Goal: Contribute content: Add original content to the website for others to see

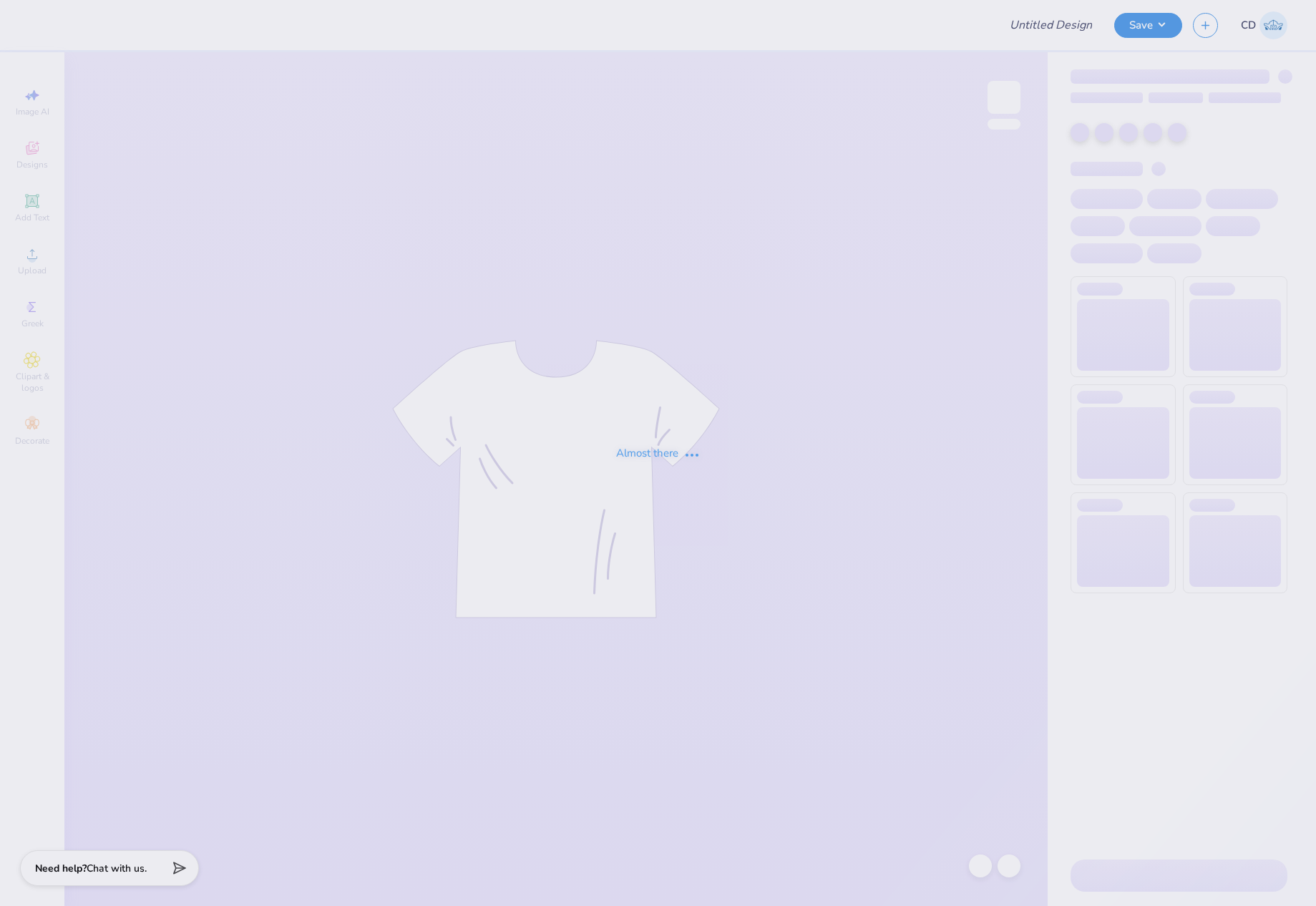
type input "[PERSON_NAME] : [US_STATE][GEOGRAPHIC_DATA]"
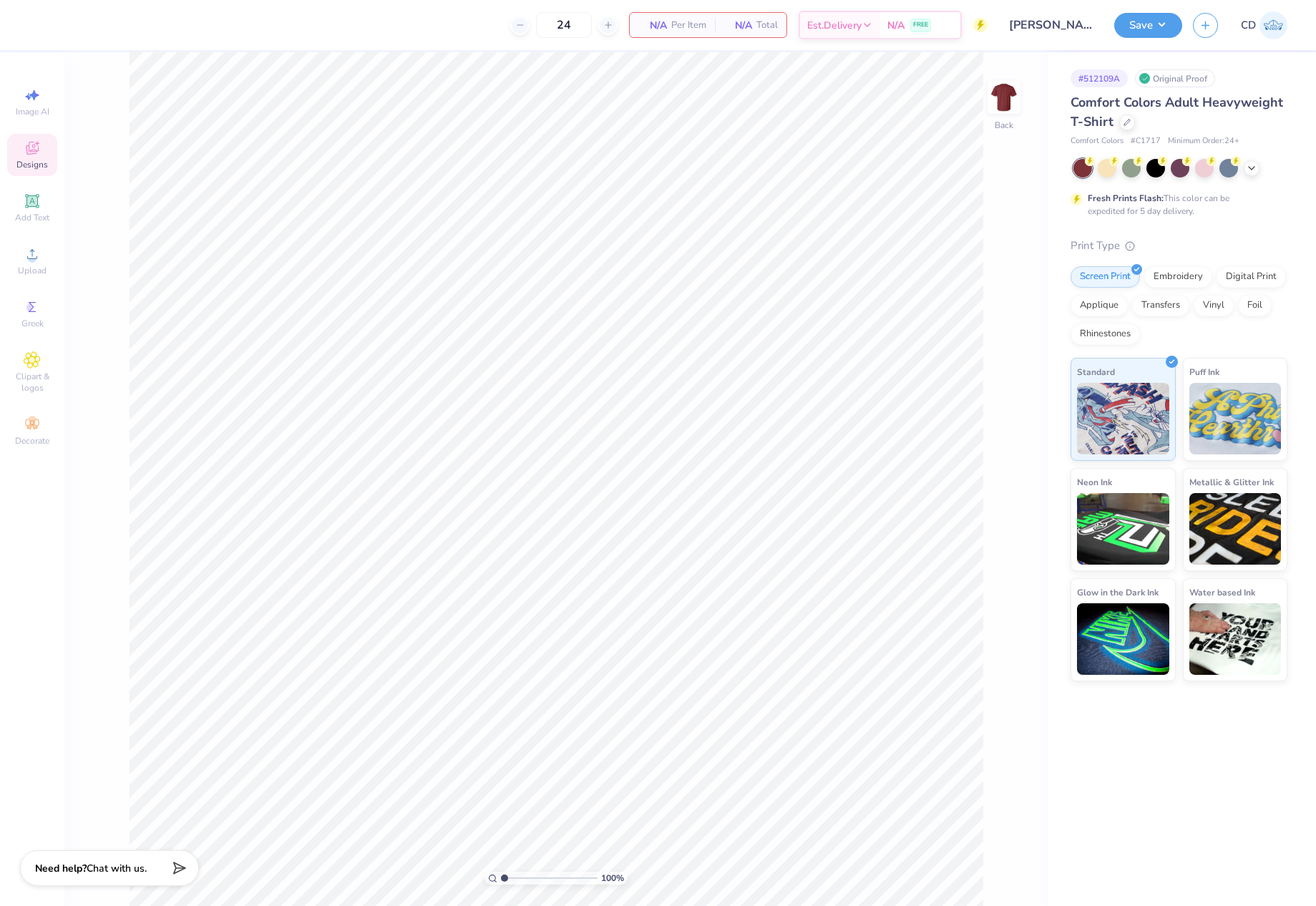
click at [36, 144] on icon at bounding box center [37, 142] width 4 height 4
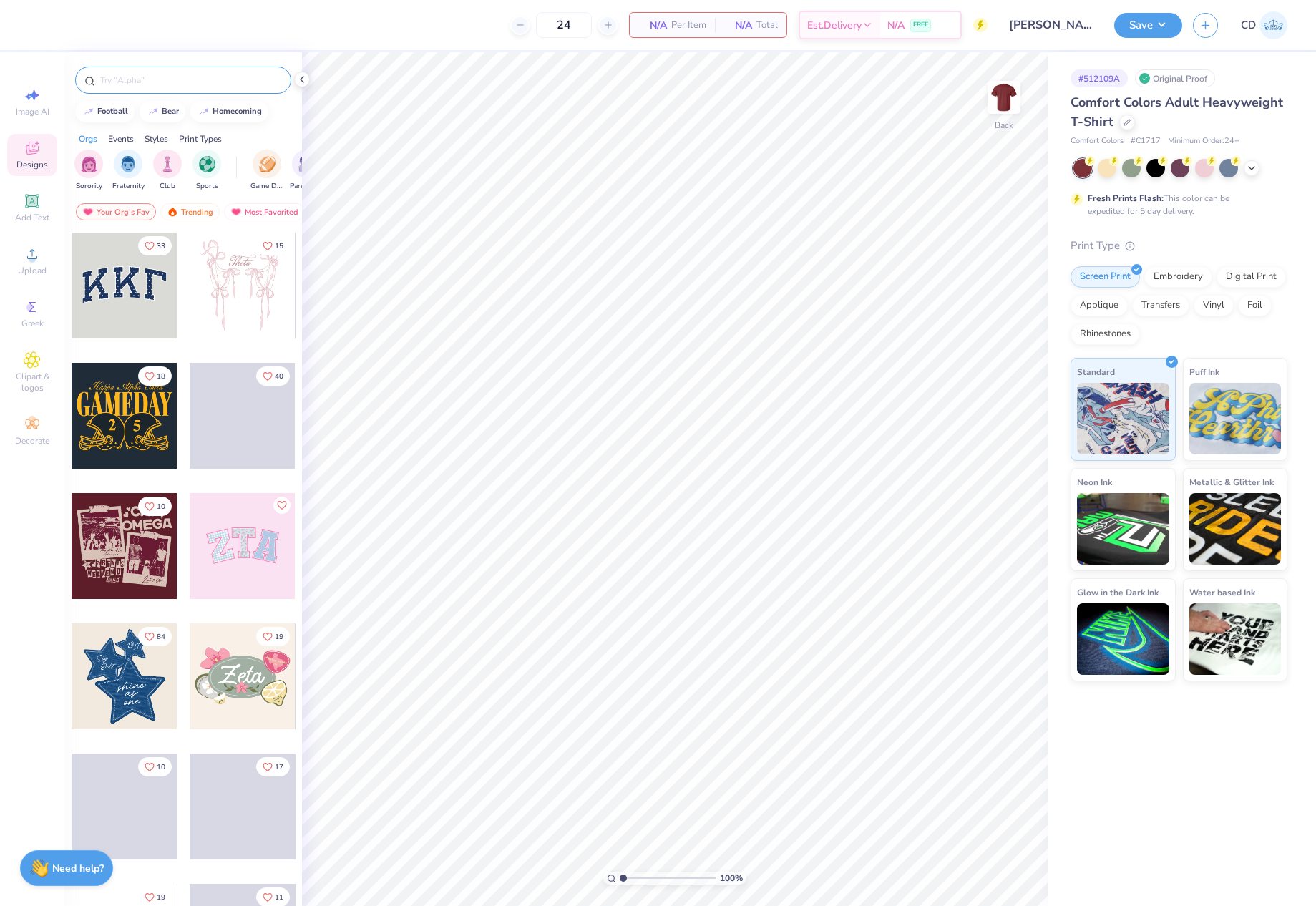
click at [181, 77] on input "text" at bounding box center [190, 80] width 183 height 14
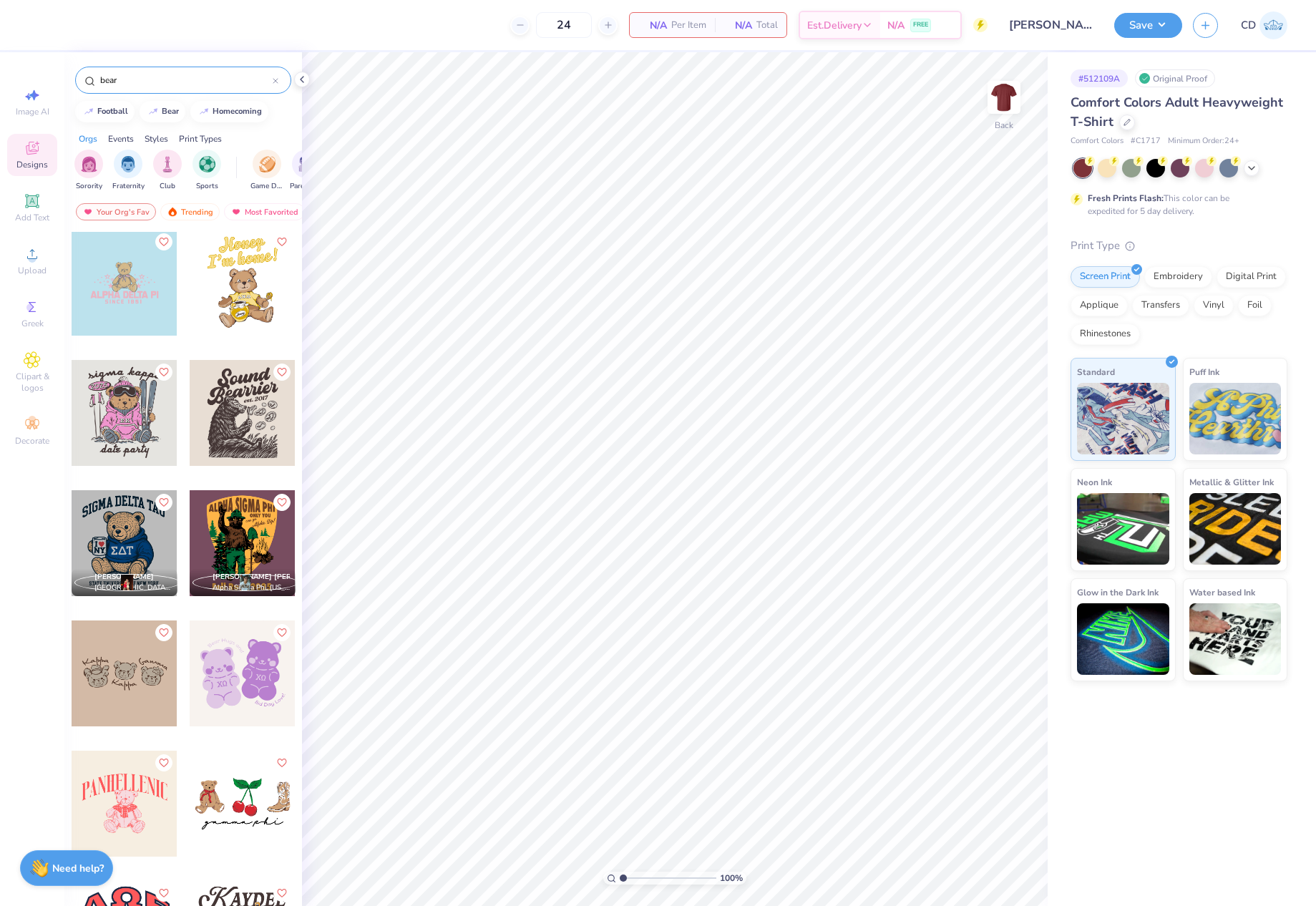
scroll to position [1721, 0]
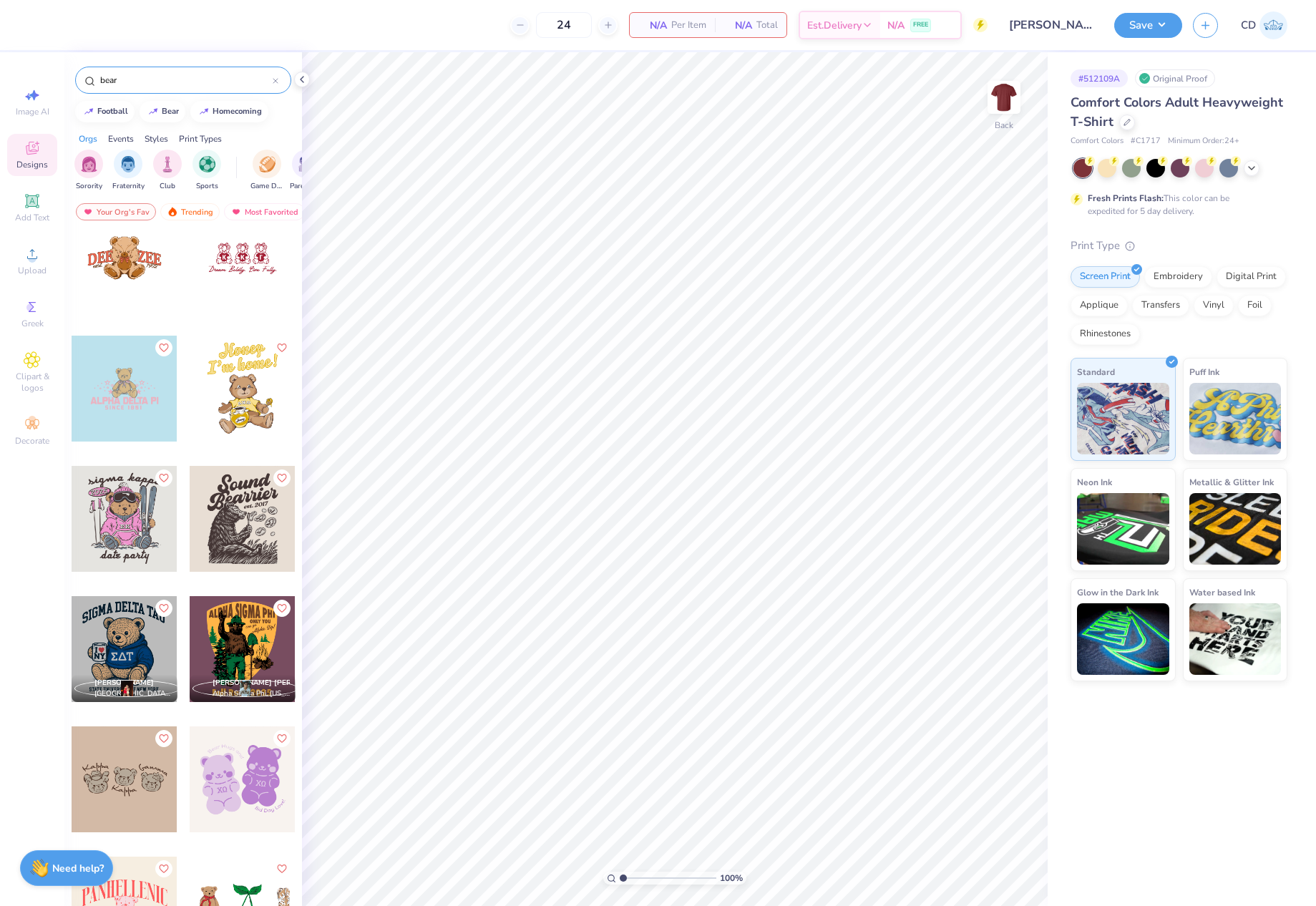
drag, startPoint x: 158, startPoint y: 79, endPoint x: 94, endPoint y: 81, distance: 64.0
click at [95, 81] on div "bear" at bounding box center [183, 80] width 216 height 27
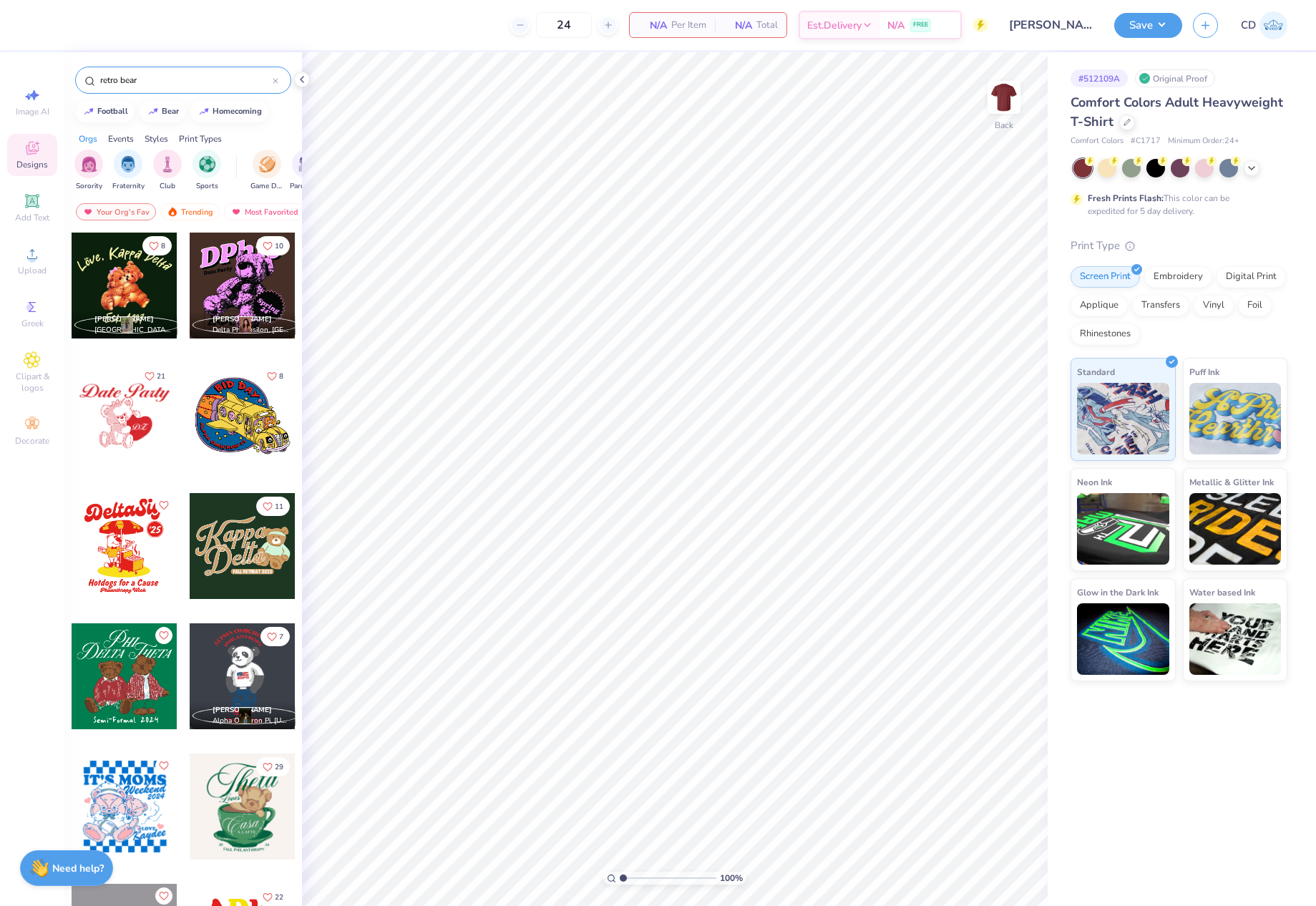
click at [174, 77] on input "retro bear" at bounding box center [186, 80] width 174 height 14
paste input "Sparkling Retro Heart Bid Day Shirt"
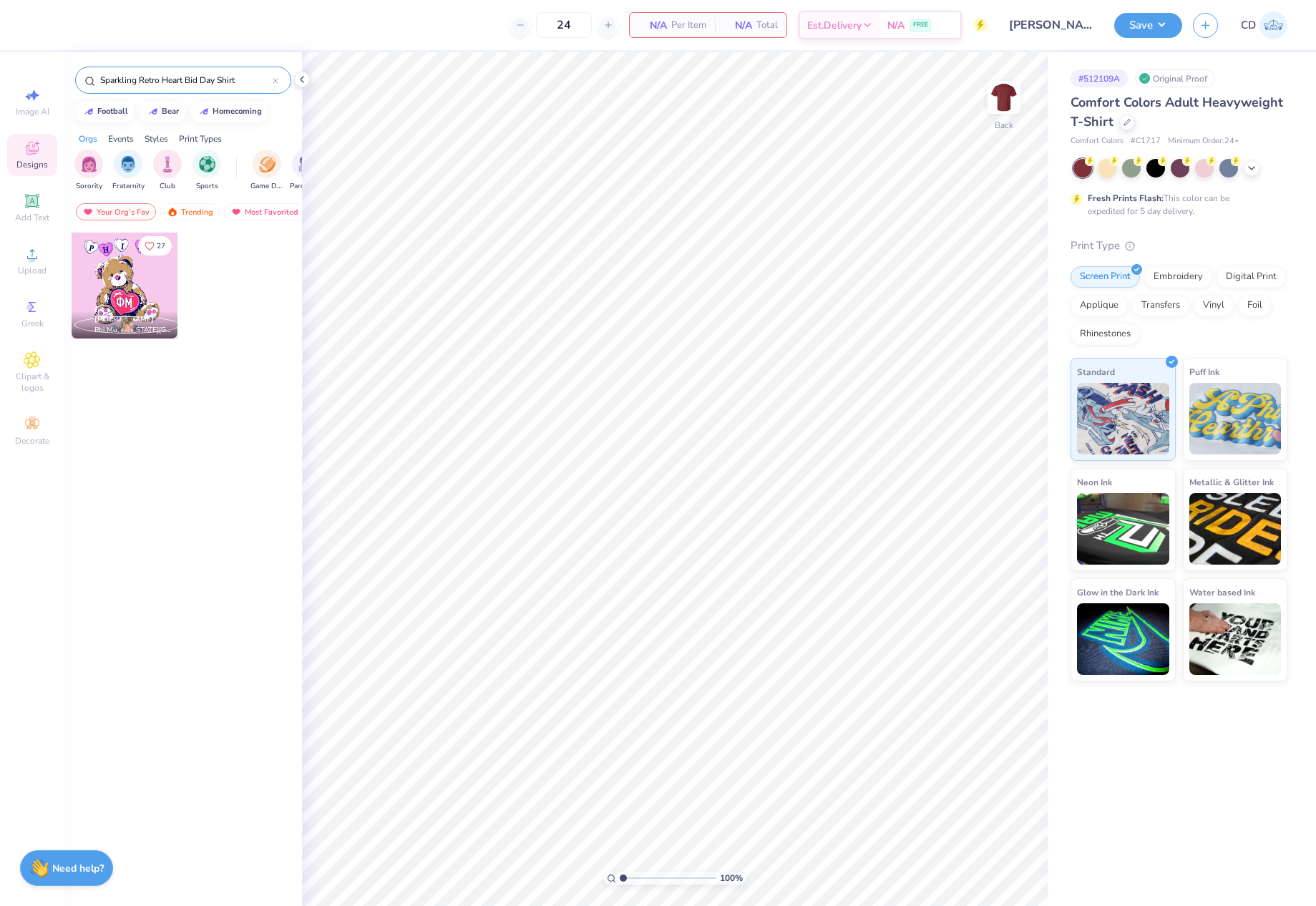
type input "Sparkling Retro Heart Bid Day Shirt"
click at [140, 279] on div at bounding box center [124, 285] width 106 height 106
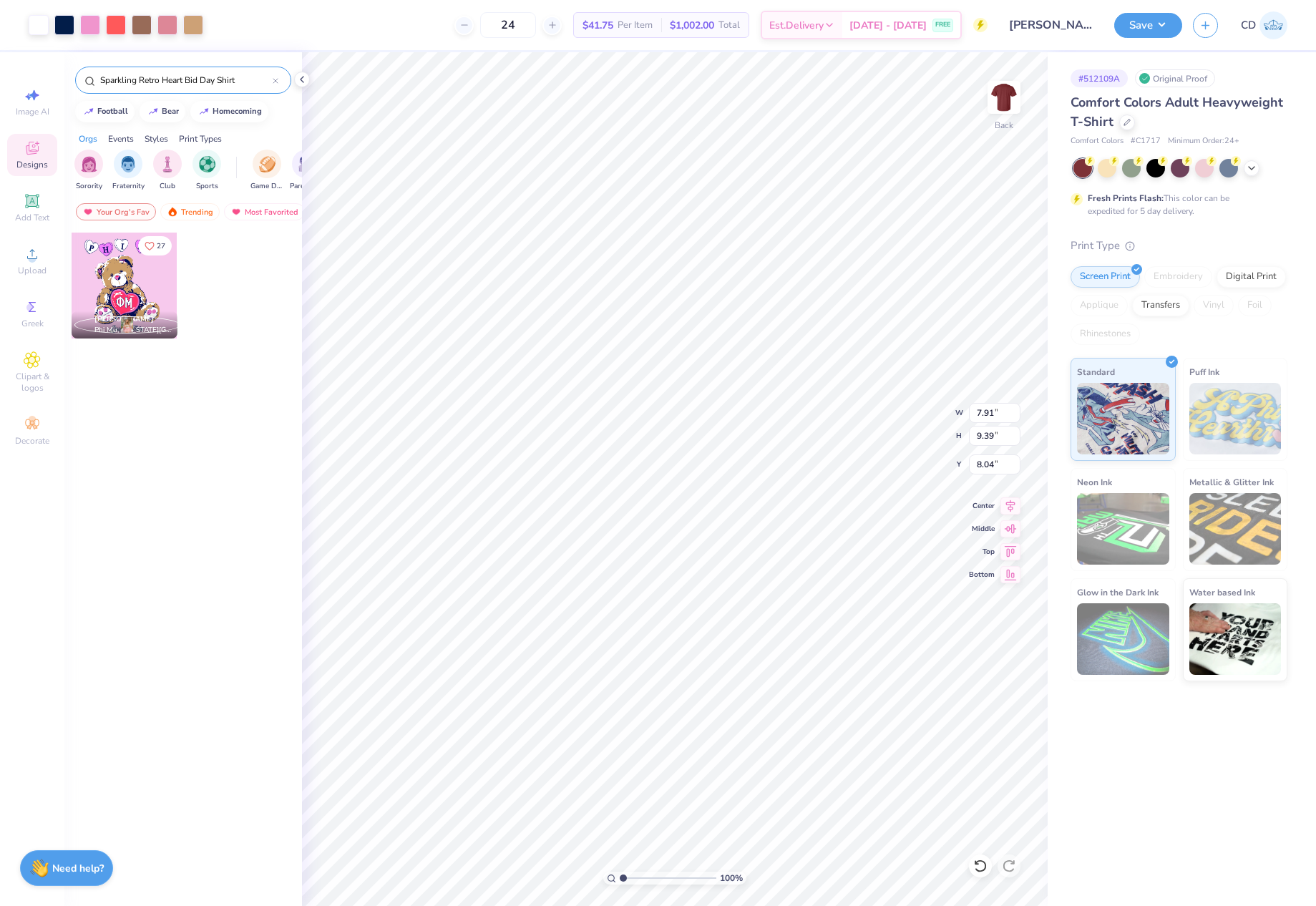
type input "7.91"
type input "9.39"
type input "3.11"
click at [1010, 508] on icon at bounding box center [1010, 504] width 20 height 18
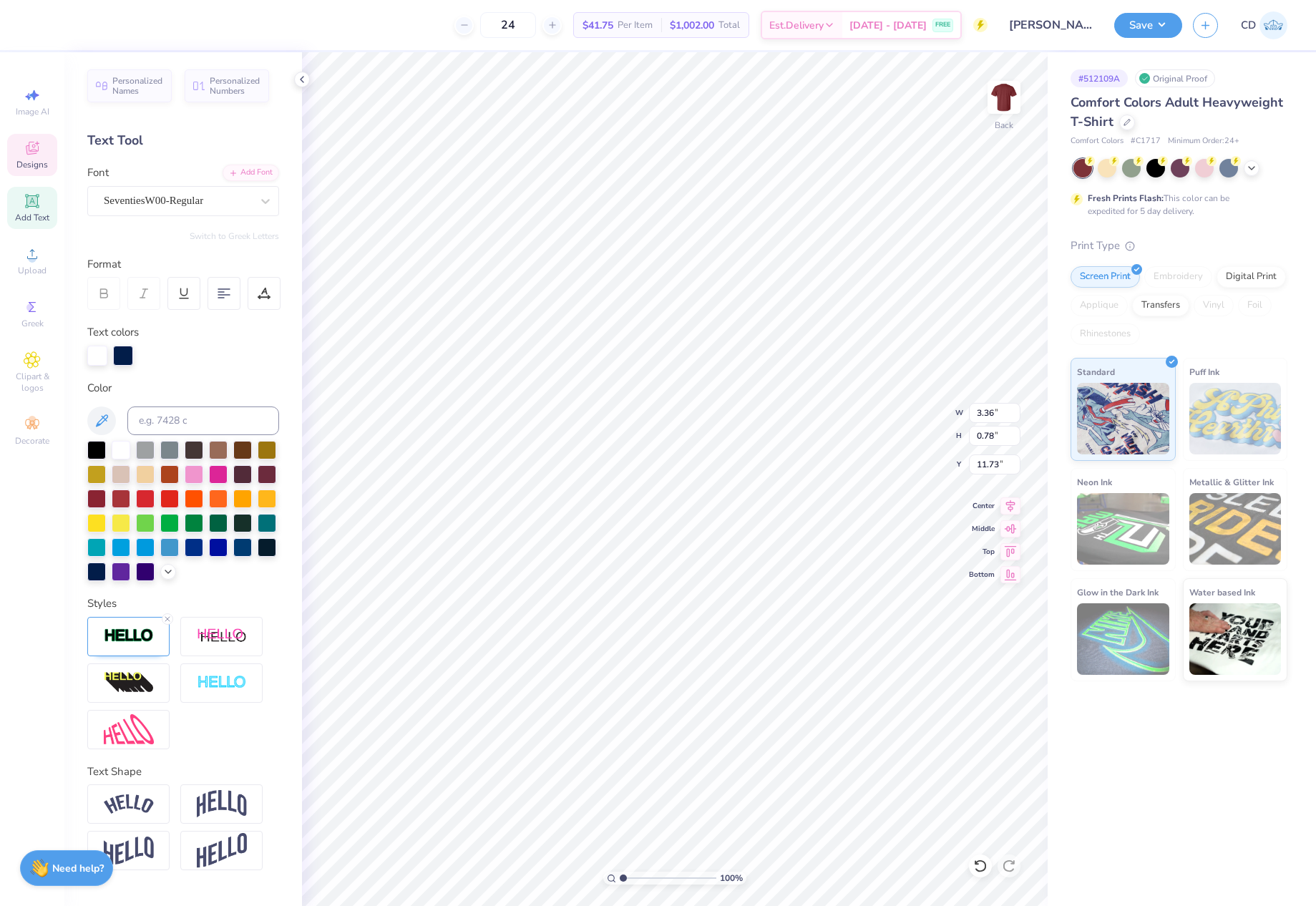
scroll to position [12, 2]
drag, startPoint x: 622, startPoint y: 875, endPoint x: 646, endPoint y: 873, distance: 24.1
click at [646, 873] on input "range" at bounding box center [668, 878] width 97 height 13
drag, startPoint x: 647, startPoint y: 876, endPoint x: 610, endPoint y: 876, distance: 37.0
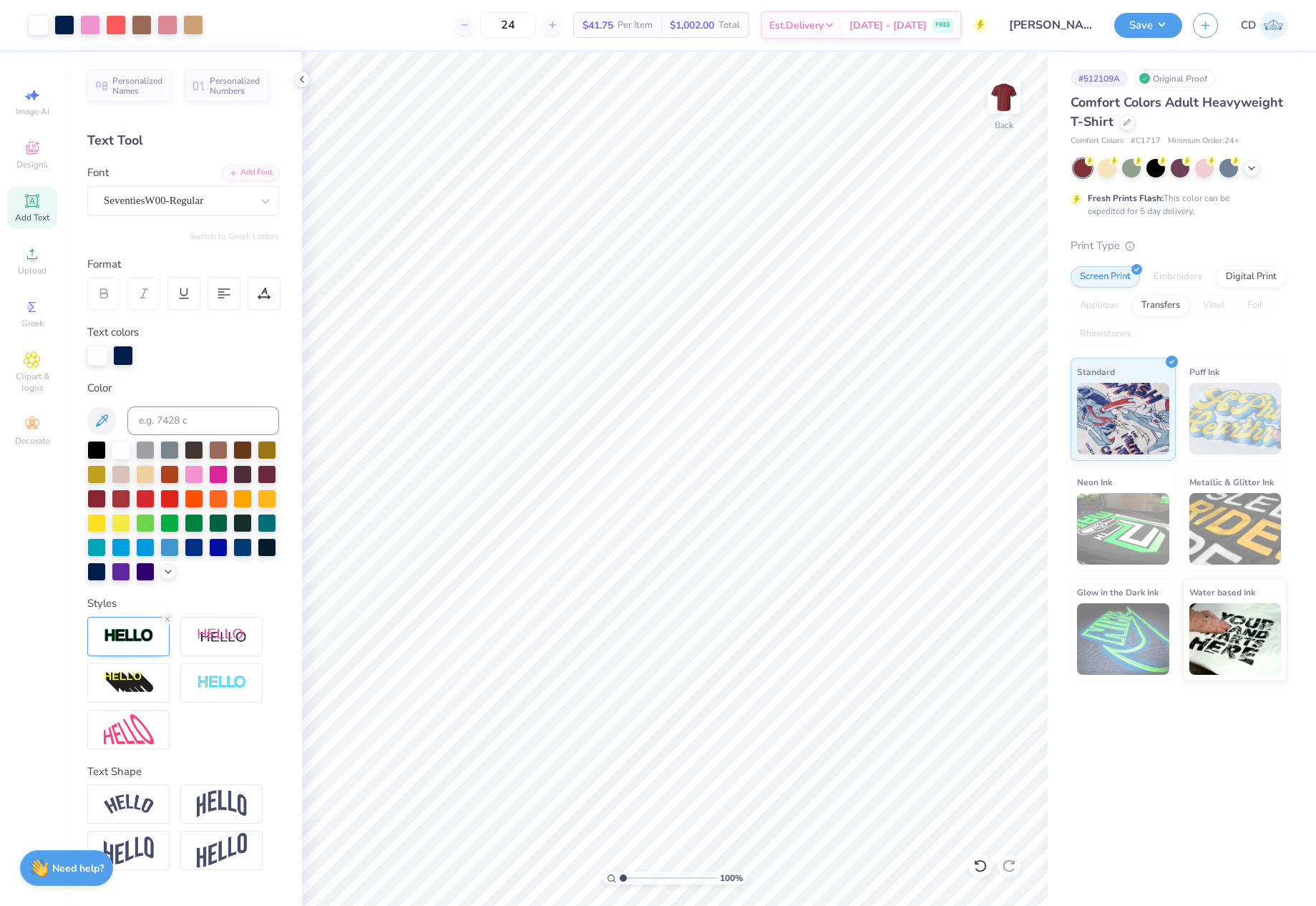
type input "1"
click at [619, 876] on input "range" at bounding box center [668, 878] width 97 height 13
click at [769, 522] on li "Download vector" at bounding box center [759, 522] width 113 height 28
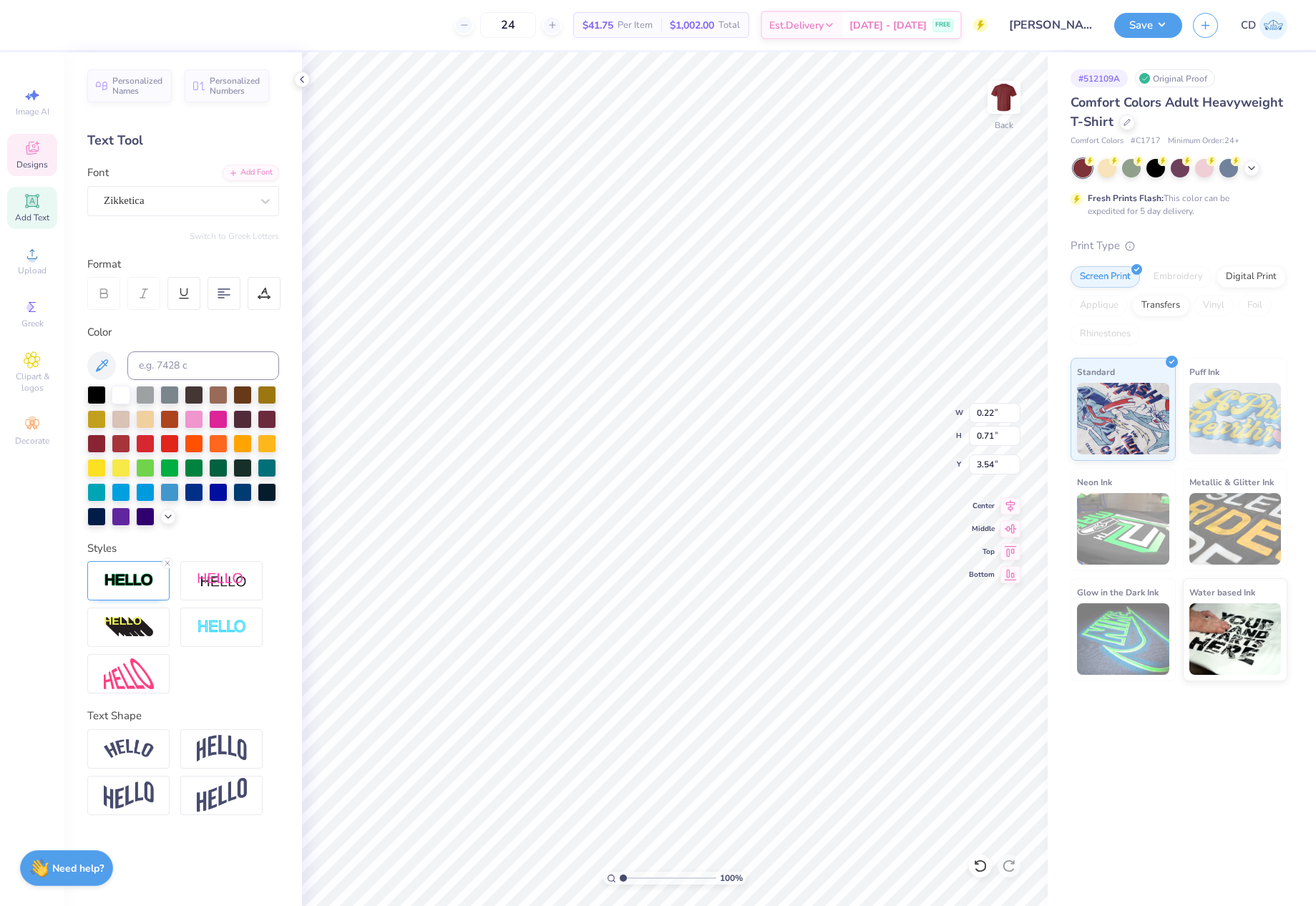
type input "0.62"
type input "0.75"
type input "3.84"
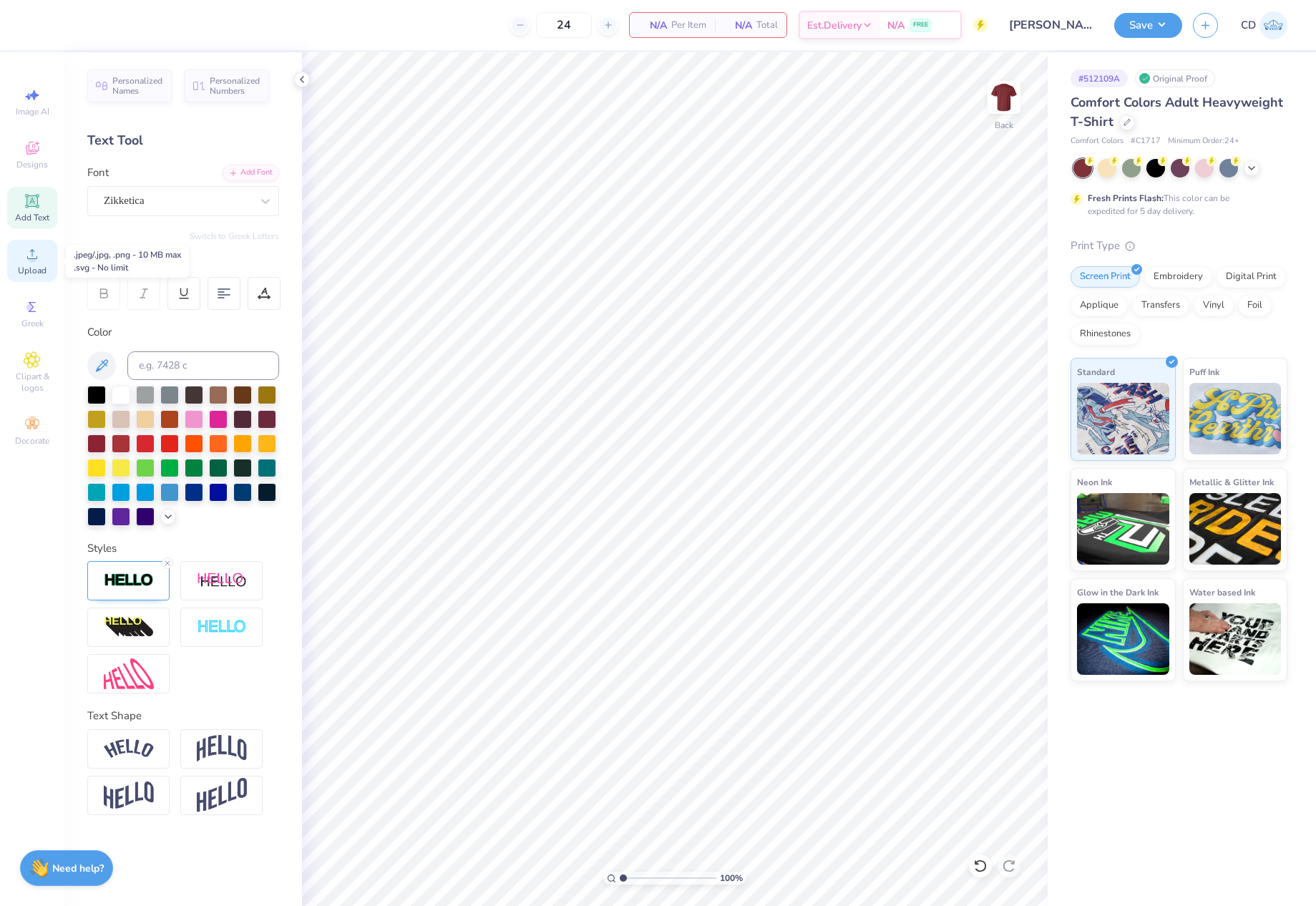
click at [42, 259] on div "Upload" at bounding box center [32, 261] width 50 height 42
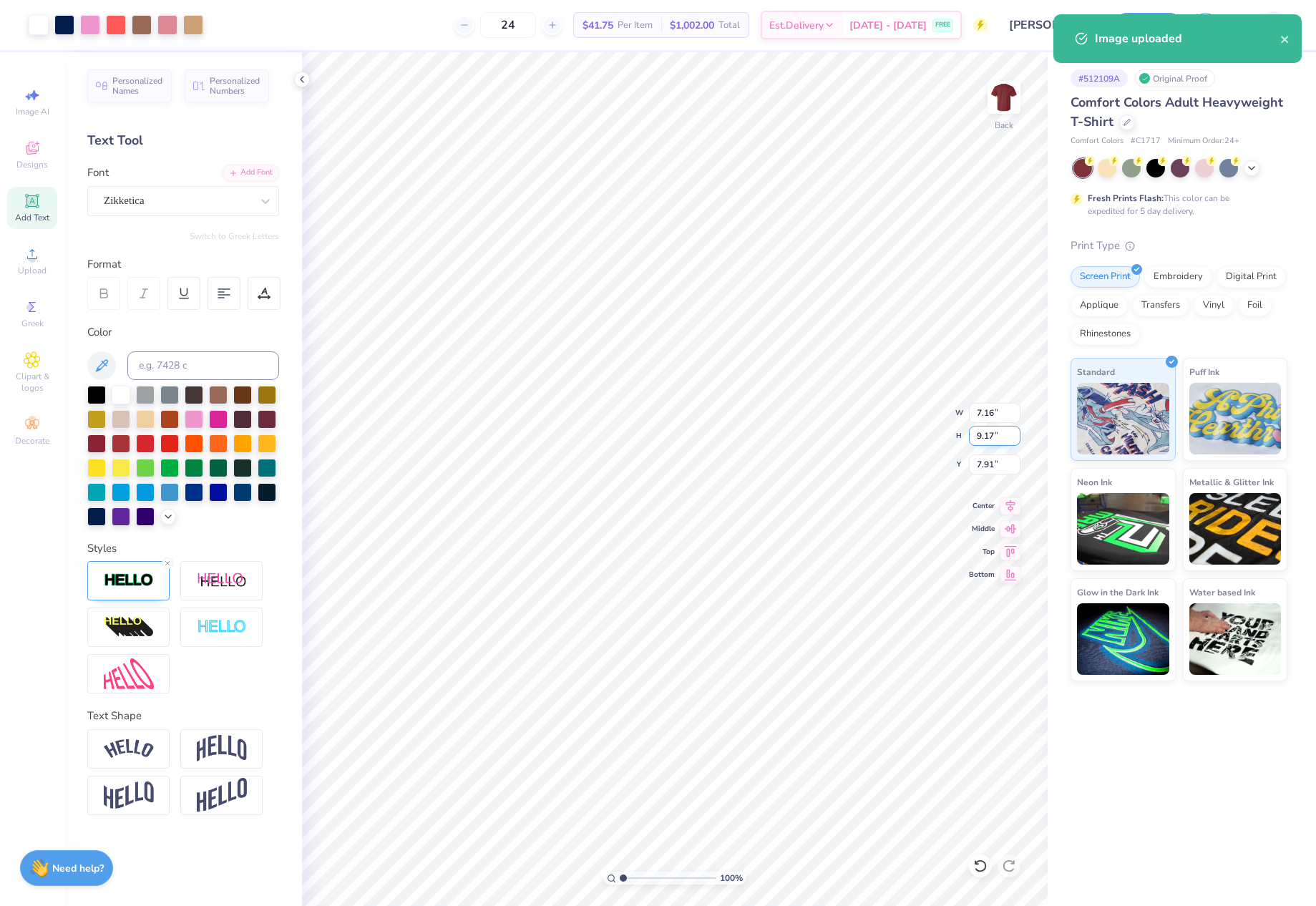
drag, startPoint x: 973, startPoint y: 430, endPoint x: 1007, endPoint y: 435, distance: 34.4
click at [1007, 435] on input "9.17" at bounding box center [994, 435] width 52 height 20
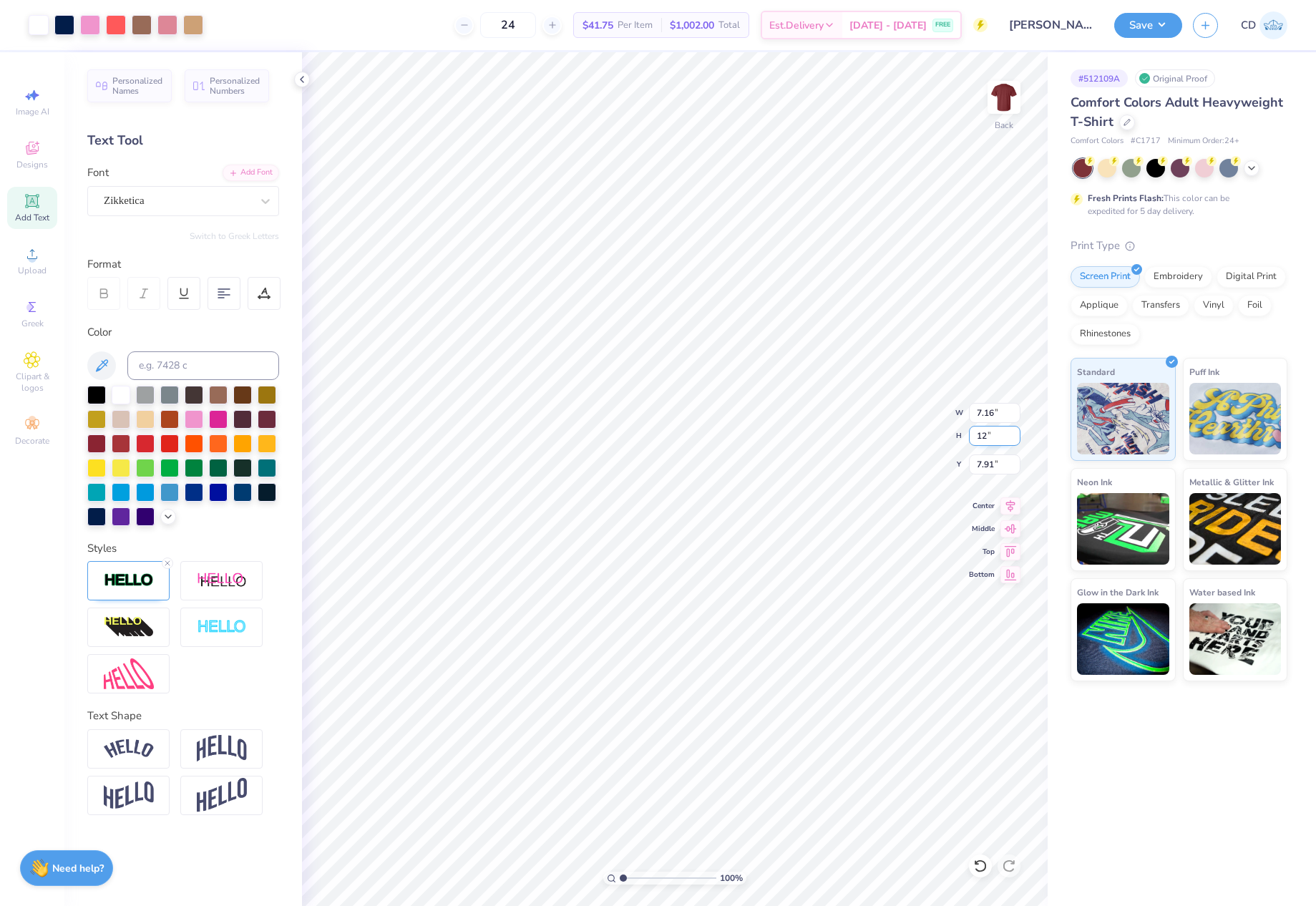
type input "12"
type input "9.37"
type input "12.00"
drag, startPoint x: 972, startPoint y: 464, endPoint x: 999, endPoint y: 467, distance: 27.2
click at [999, 467] on input "6.50" at bounding box center [994, 464] width 52 height 20
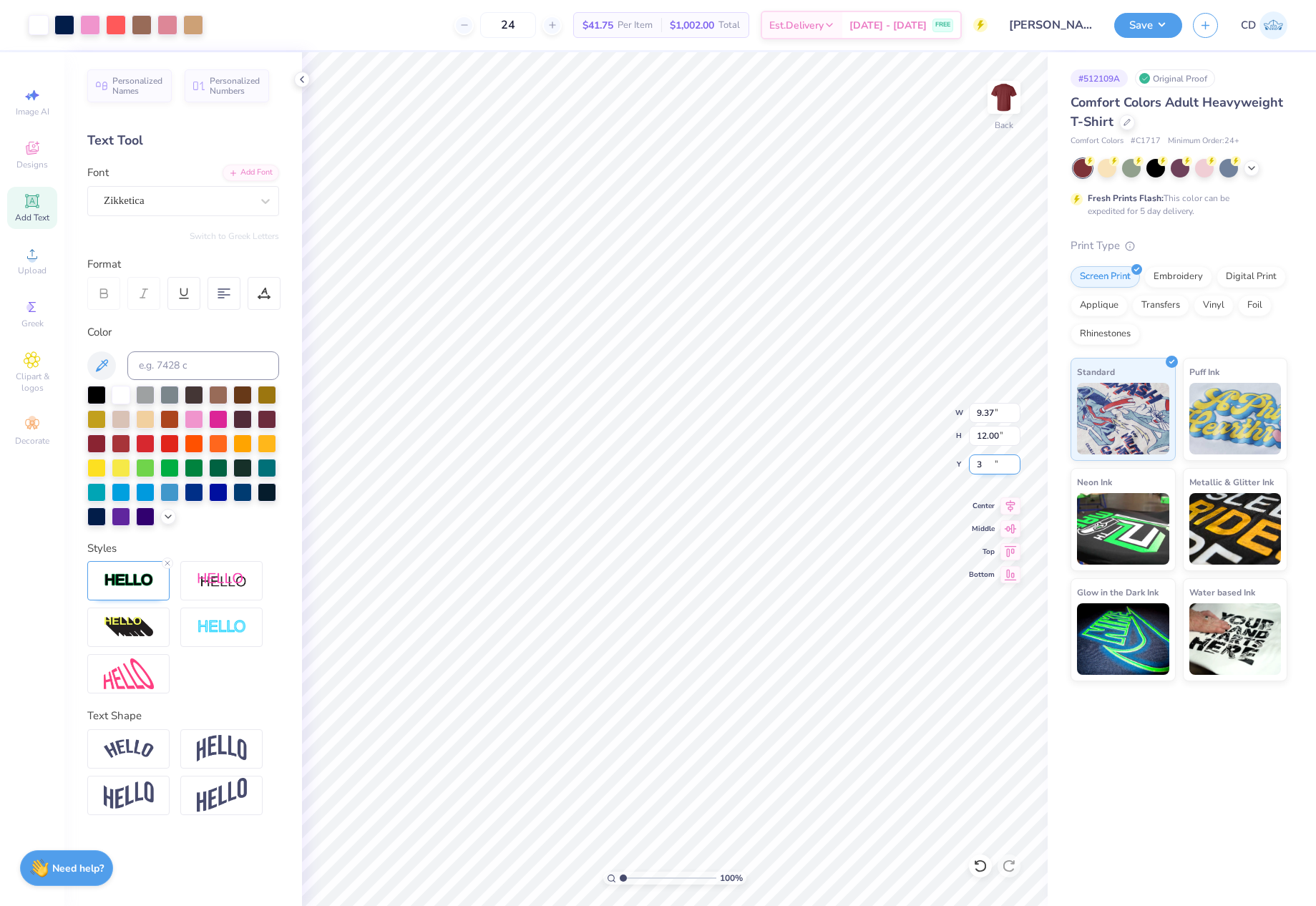
type input "3.00"
click at [1122, 25] on button "Save" at bounding box center [1148, 23] width 68 height 25
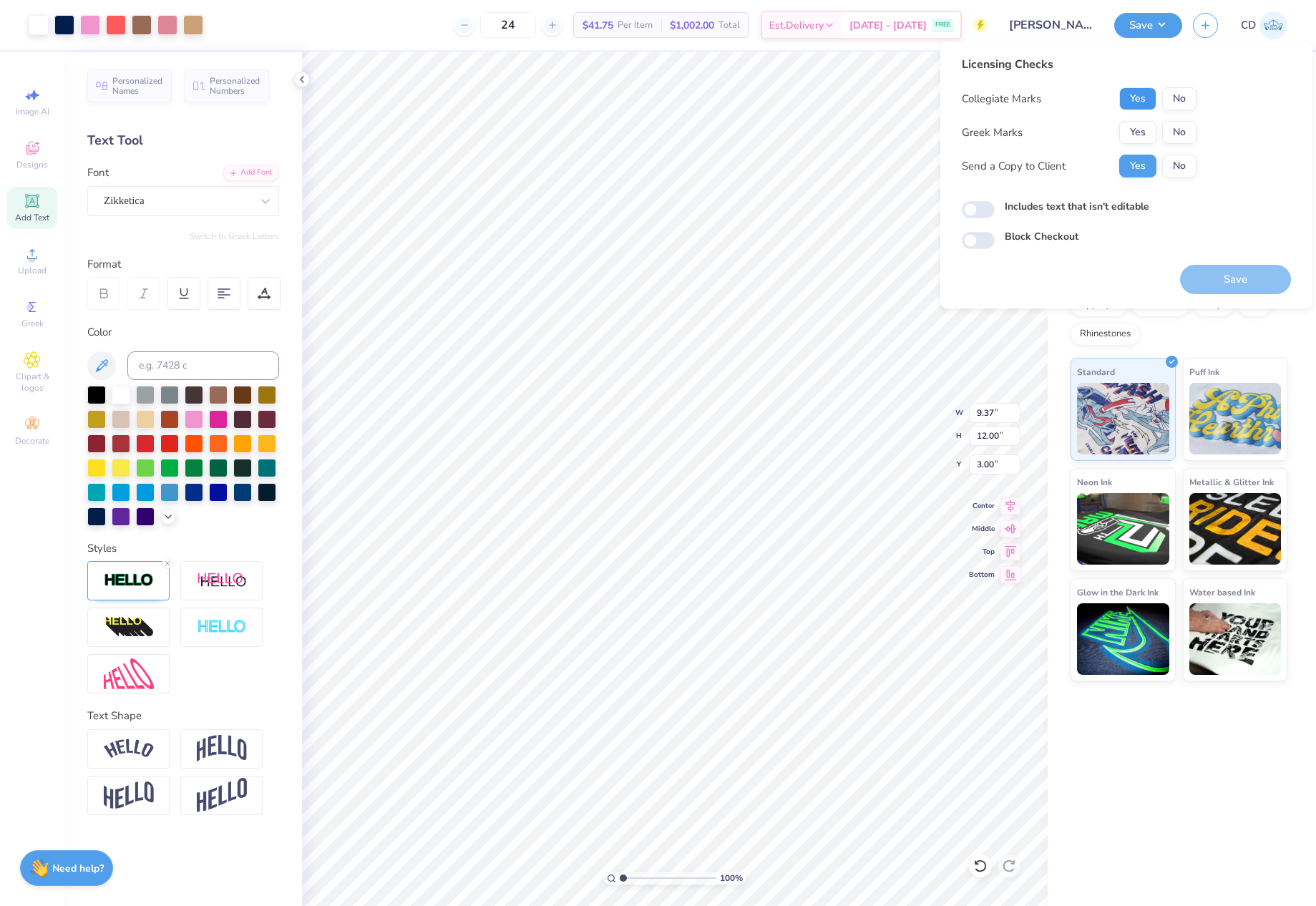
click at [1139, 99] on button "Yes" at bounding box center [1137, 99] width 37 height 23
click at [1163, 128] on button "No" at bounding box center [1179, 132] width 34 height 23
click at [974, 212] on input "Includes text that isn't editable" at bounding box center [977, 210] width 33 height 18
checkbox input "true"
click at [1222, 278] on button "Save" at bounding box center [1235, 279] width 111 height 29
